Goal: Find specific page/section: Find specific page/section

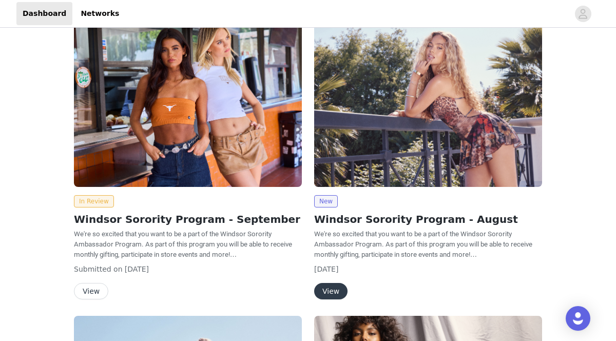
scroll to position [28, 0]
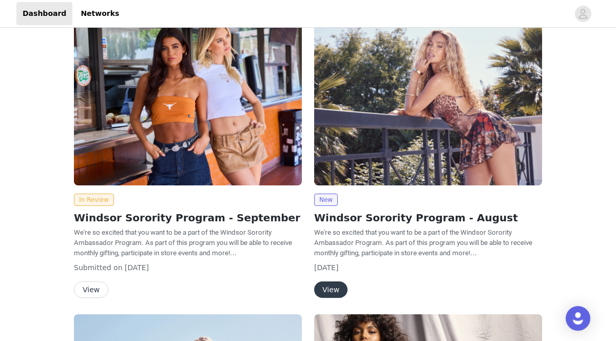
click at [99, 291] on button "View" at bounding box center [91, 289] width 34 height 16
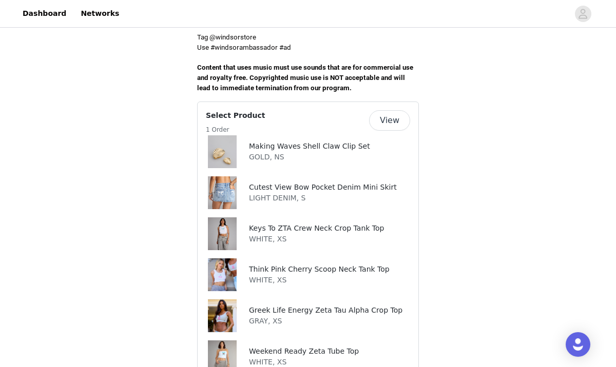
scroll to position [383, 0]
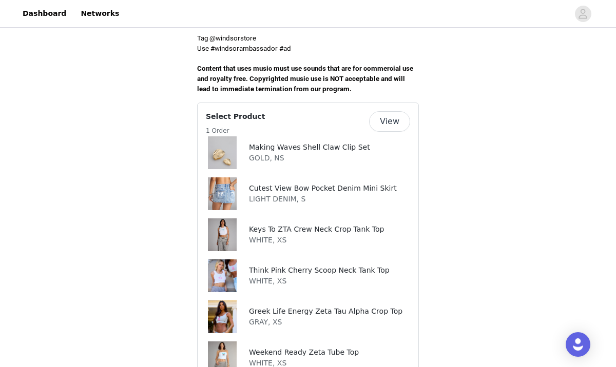
click at [381, 111] on button "View" at bounding box center [389, 121] width 41 height 21
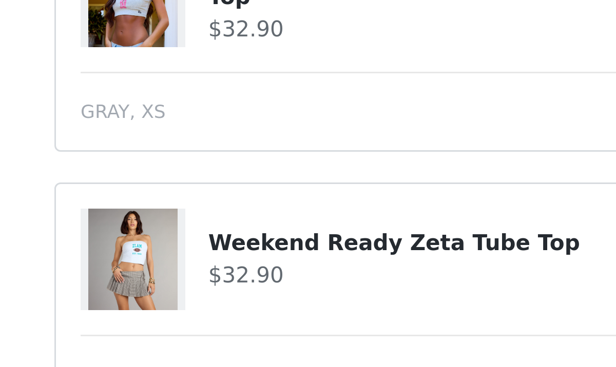
scroll to position [534, 0]
